Goal: Transaction & Acquisition: Purchase product/service

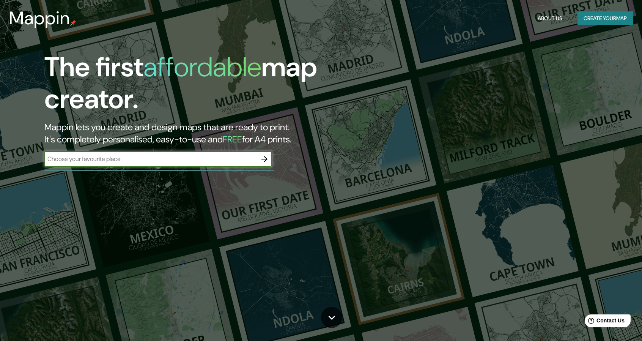
click at [172, 163] on input "text" at bounding box center [150, 158] width 213 height 9
type input "[GEOGRAPHIC_DATA]"
click at [264, 155] on icon "button" at bounding box center [264, 158] width 9 height 9
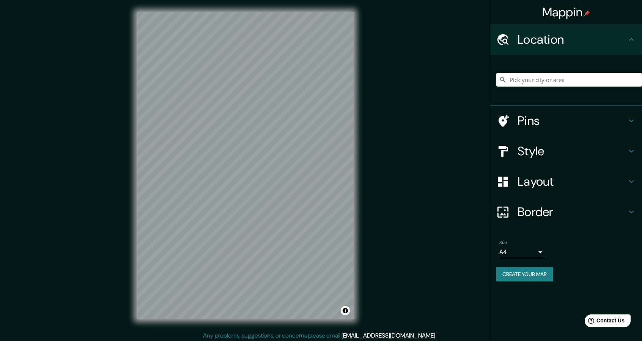
click at [513, 252] on body "Mappin Location Pins Style Layout Border Choose a border. Hint : you can make l…" at bounding box center [321, 170] width 642 height 341
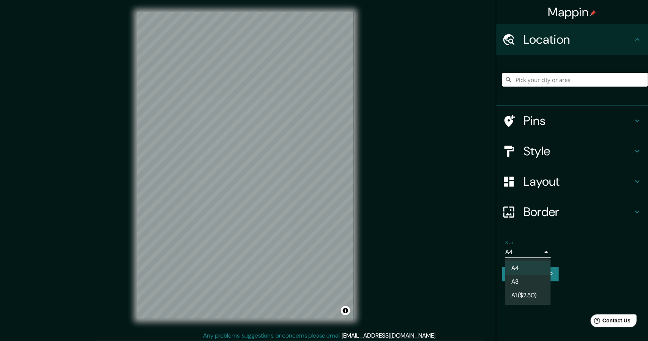
click at [527, 278] on li "A3" at bounding box center [528, 282] width 46 height 14
type input "a4"
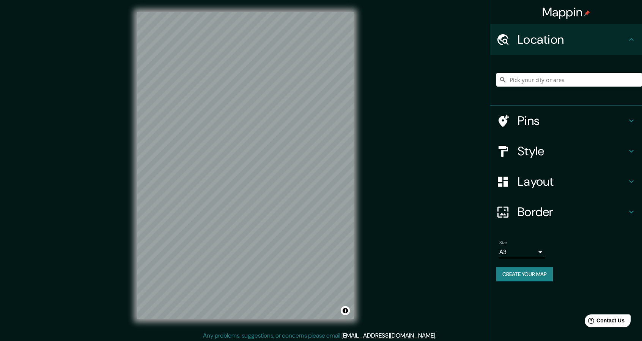
click at [569, 145] on h4 "Style" at bounding box center [572, 150] width 109 height 15
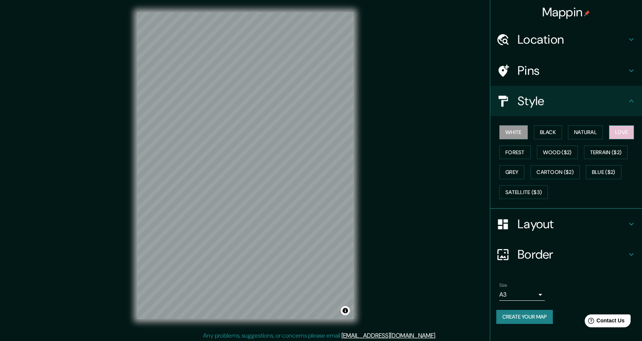
click at [622, 125] on button "Love" at bounding box center [621, 132] width 25 height 14
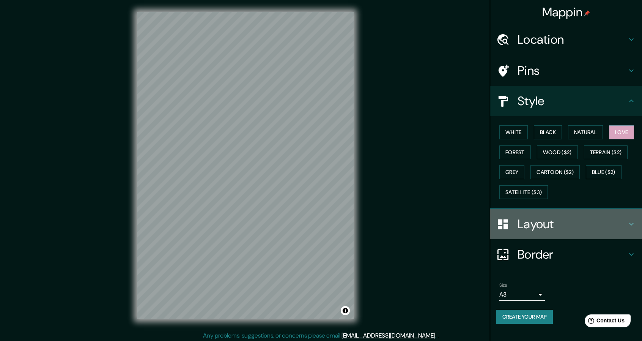
click at [570, 219] on h4 "Layout" at bounding box center [572, 223] width 109 height 15
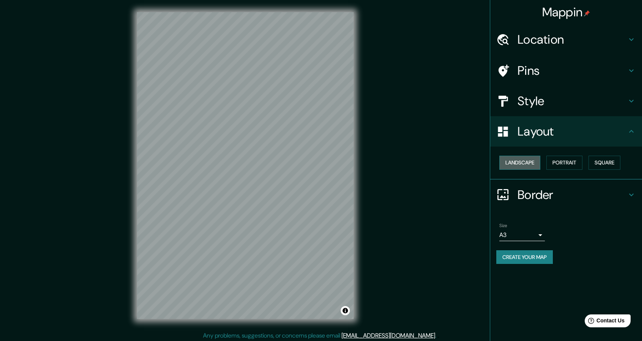
click at [525, 166] on button "Landscape" at bounding box center [519, 163] width 41 height 14
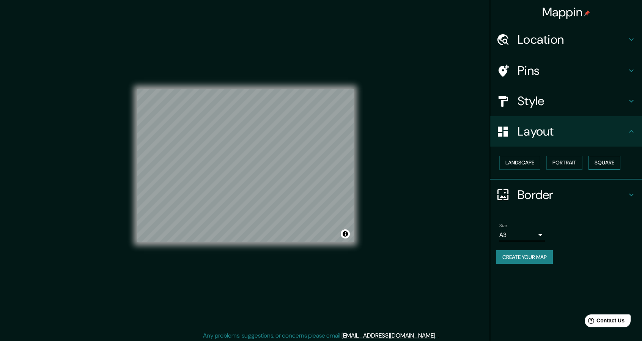
click at [613, 162] on button "Square" at bounding box center [605, 163] width 32 height 14
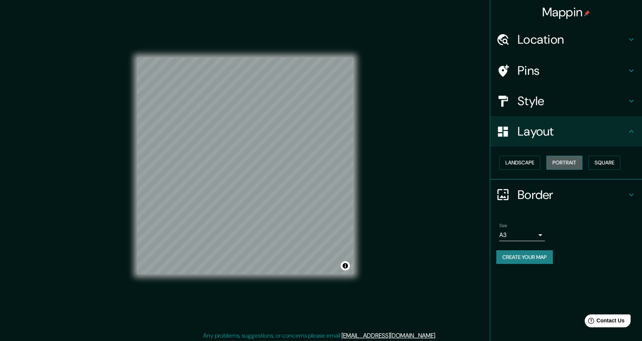
click at [565, 167] on button "Portrait" at bounding box center [564, 163] width 36 height 14
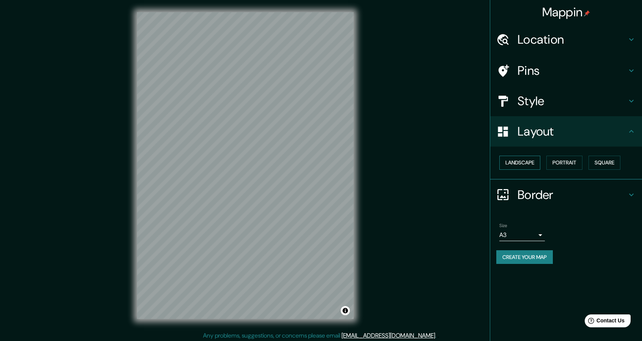
click at [535, 163] on button "Landscape" at bounding box center [519, 163] width 41 height 14
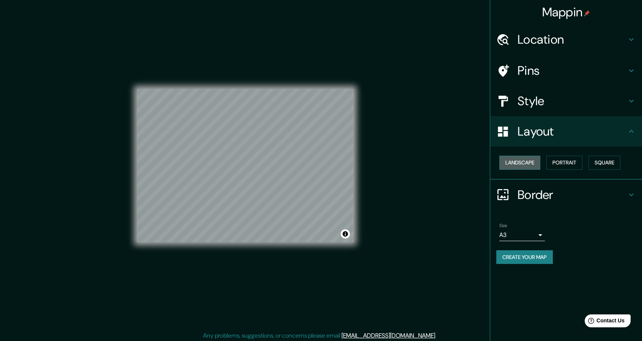
click at [521, 157] on button "Landscape" at bounding box center [519, 163] width 41 height 14
click at [558, 159] on button "Portrait" at bounding box center [564, 163] width 36 height 14
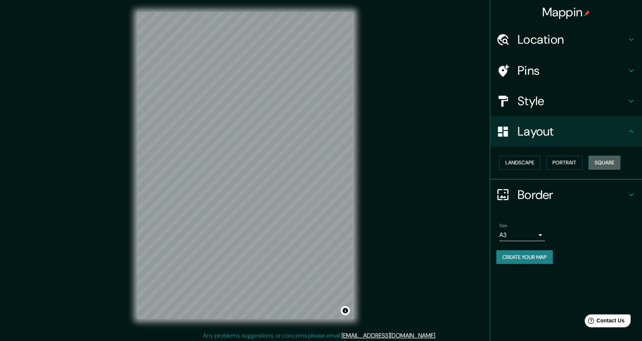
click at [611, 158] on button "Square" at bounding box center [605, 163] width 32 height 14
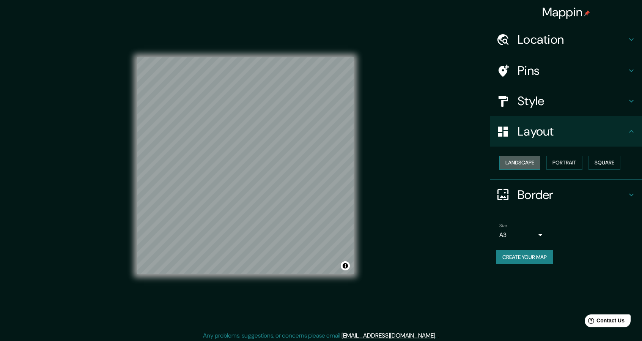
click at [525, 161] on button "Landscape" at bounding box center [519, 163] width 41 height 14
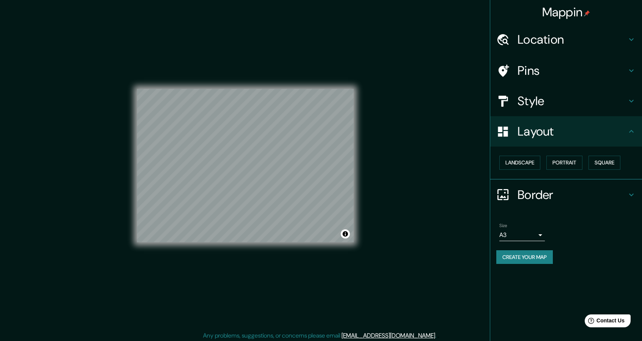
click at [545, 255] on button "Create your map" at bounding box center [524, 257] width 57 height 14
